Goal: Task Accomplishment & Management: Use online tool/utility

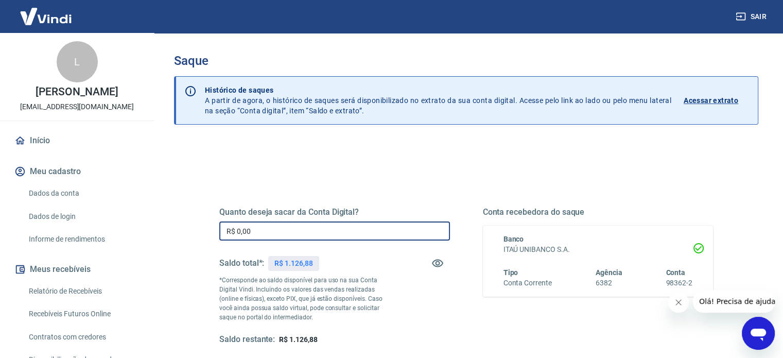
click at [256, 234] on input "R$ 0,00" at bounding box center [334, 230] width 231 height 19
type input "R$ 1.126,88"
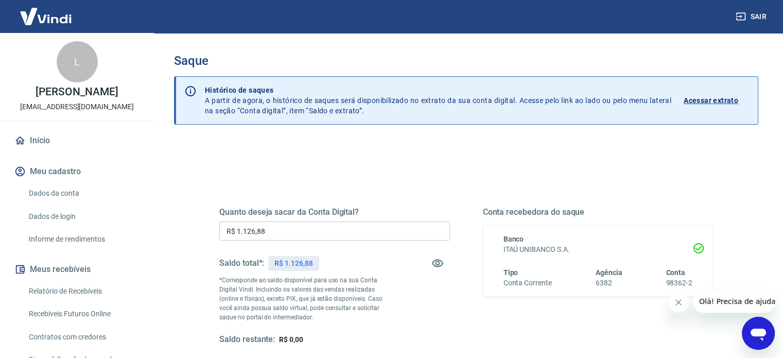
click at [447, 317] on div "Quanto deseja sacar da Conta Digital? R$ 1.126,88 ​ Saldo total*: R$ 1.126,88 *…" at bounding box center [334, 276] width 231 height 138
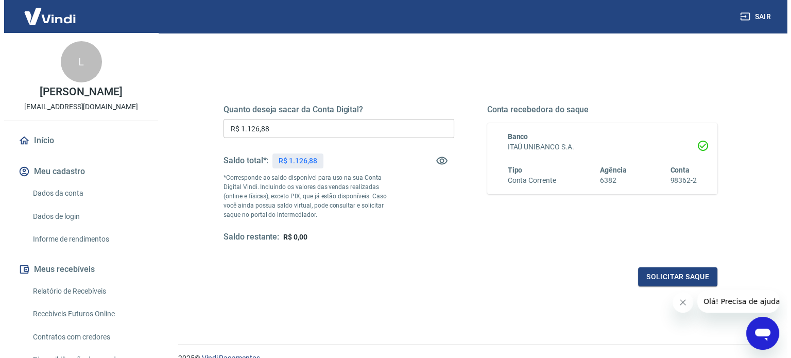
scroll to position [150, 0]
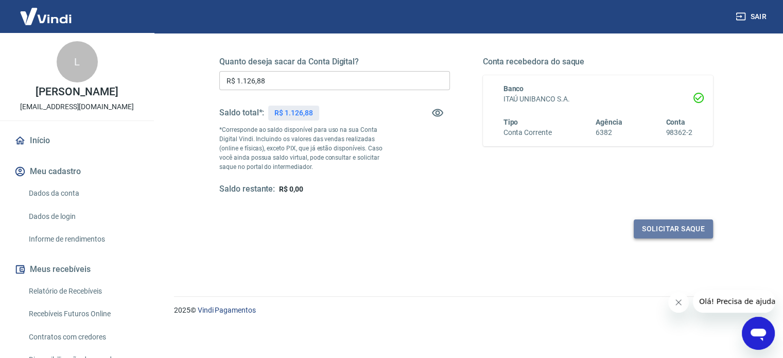
click at [648, 233] on button "Solicitar saque" at bounding box center [673, 228] width 79 height 19
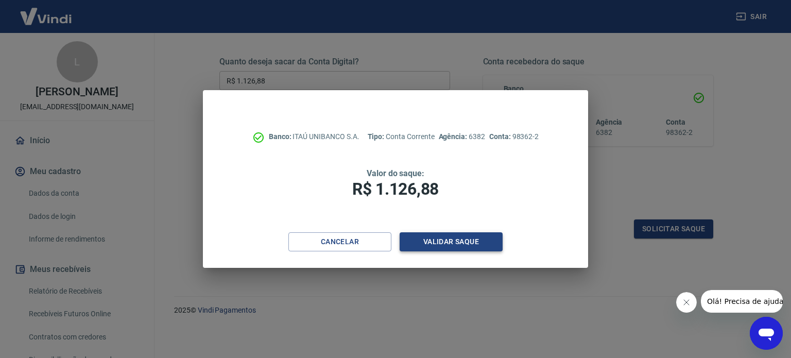
click at [461, 245] on button "Validar saque" at bounding box center [450, 241] width 103 height 19
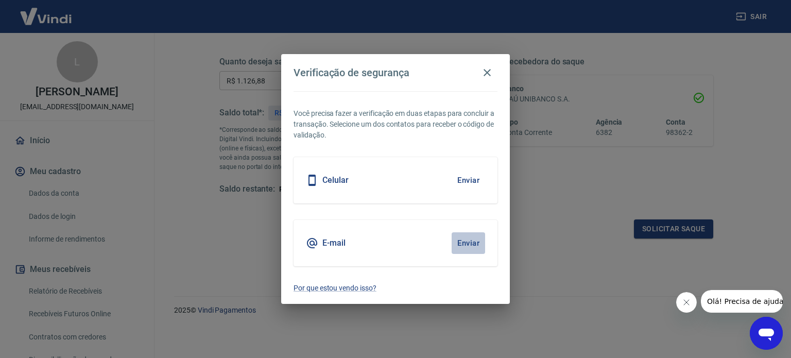
click at [461, 245] on button "Enviar" at bounding box center [467, 243] width 33 height 22
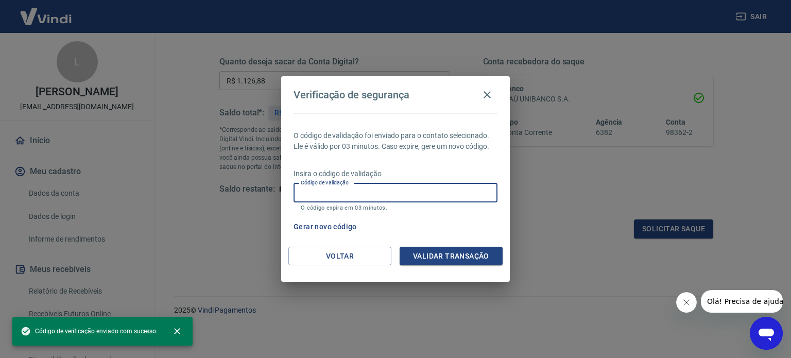
click at [379, 189] on input "Código de validação" at bounding box center [395, 192] width 204 height 19
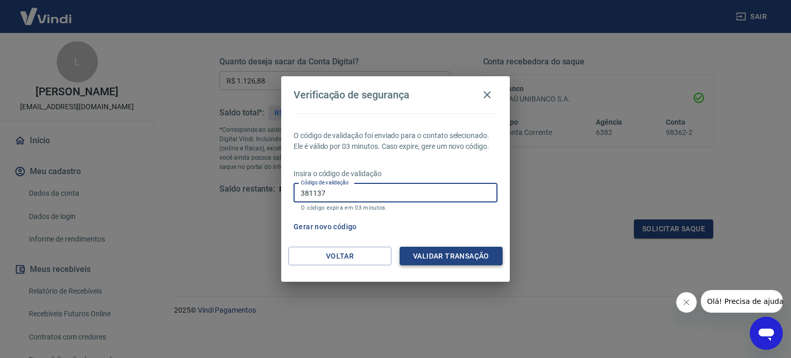
type input "381137"
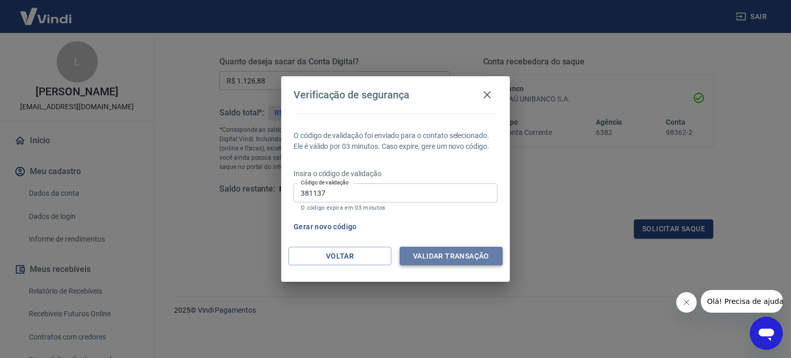
click at [430, 249] on button "Validar transação" at bounding box center [450, 256] width 103 height 19
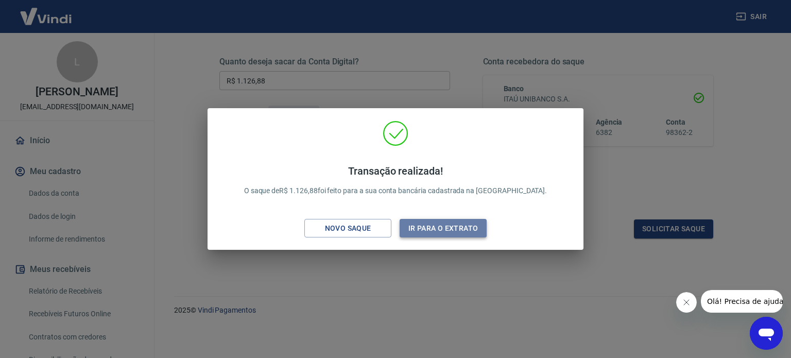
click at [436, 227] on button "Ir para o extrato" at bounding box center [442, 228] width 87 height 19
